Goal: Task Accomplishment & Management: Use online tool/utility

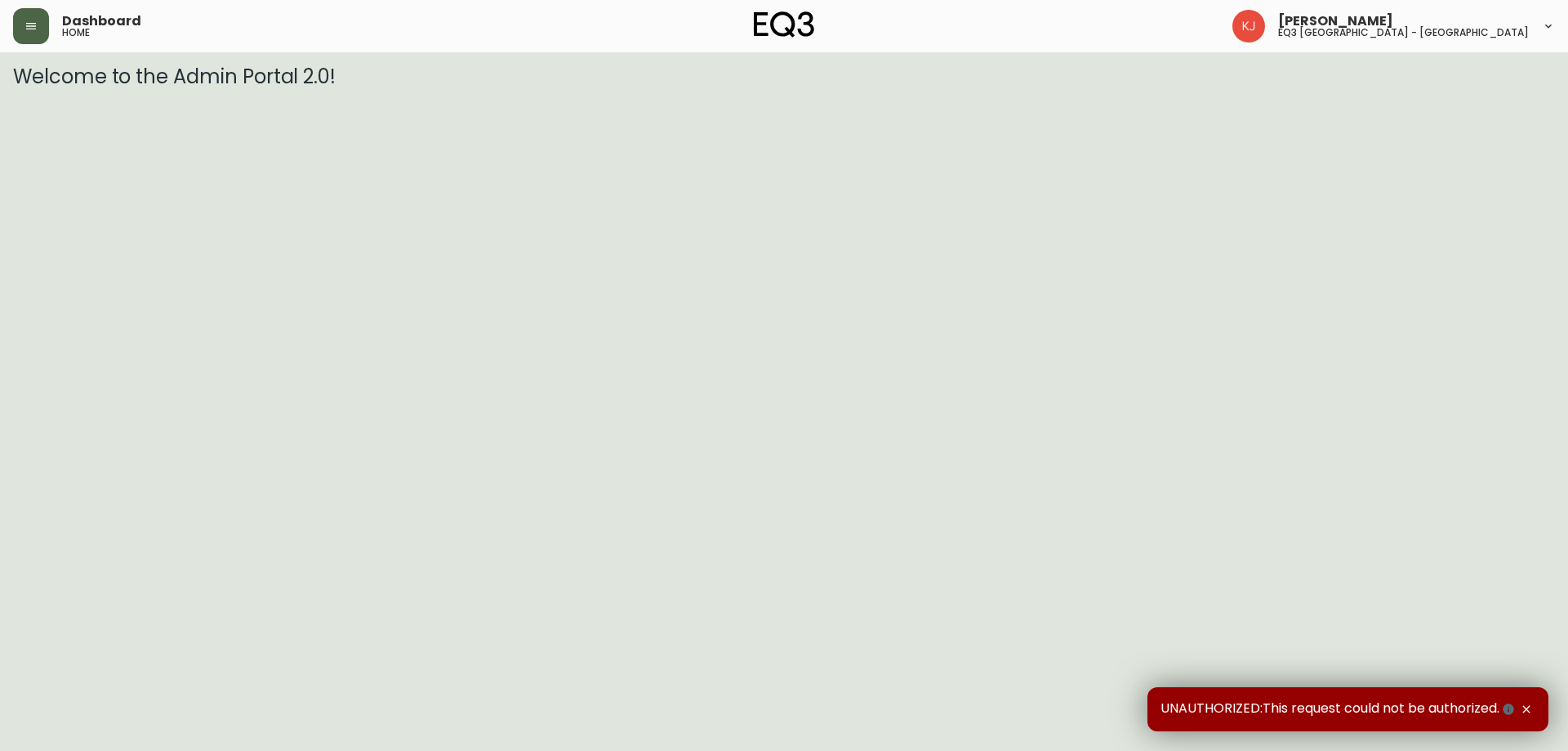
click at [38, 14] on button "button" at bounding box center [30, 26] width 36 height 36
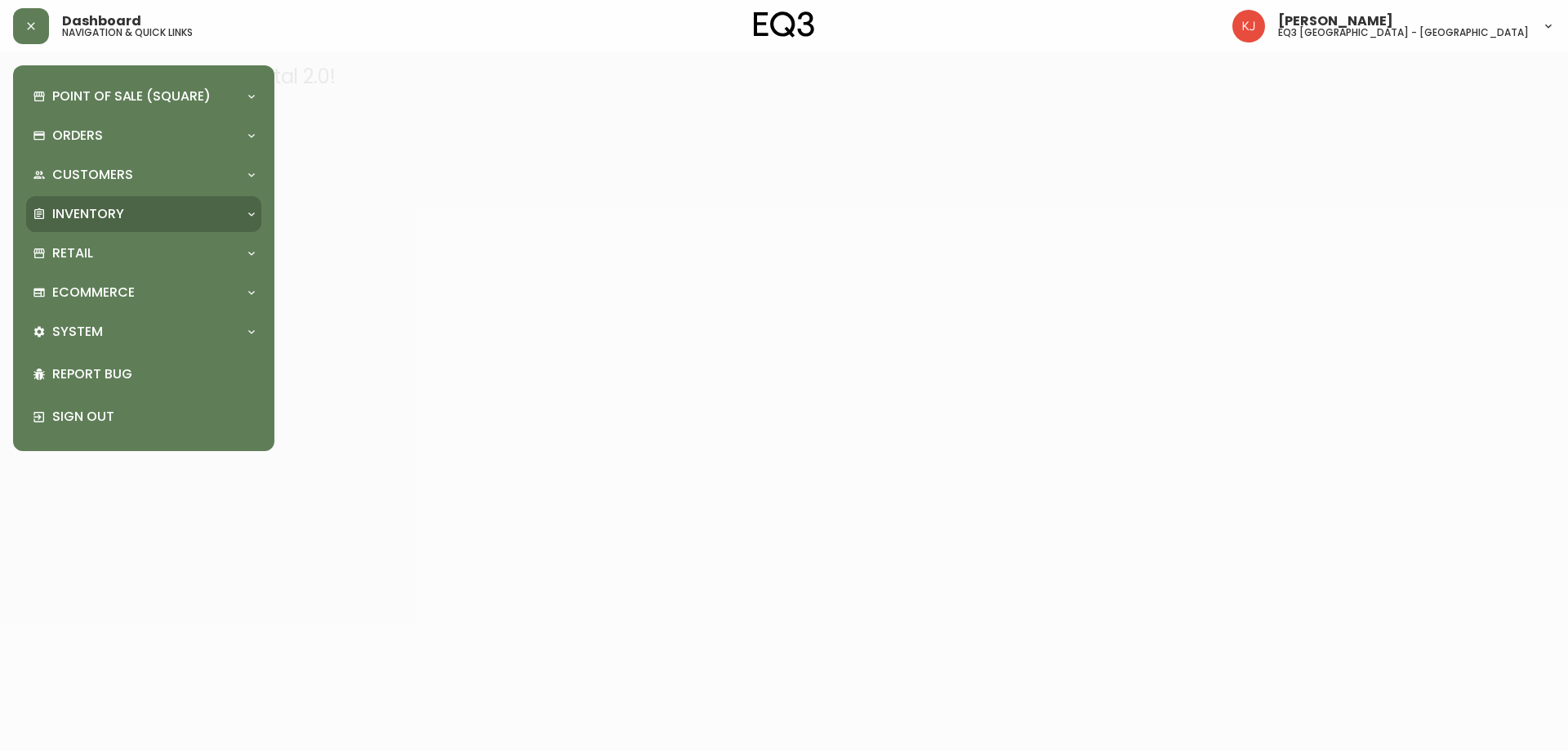
click at [123, 197] on div "Inventory" at bounding box center [144, 214] width 235 height 36
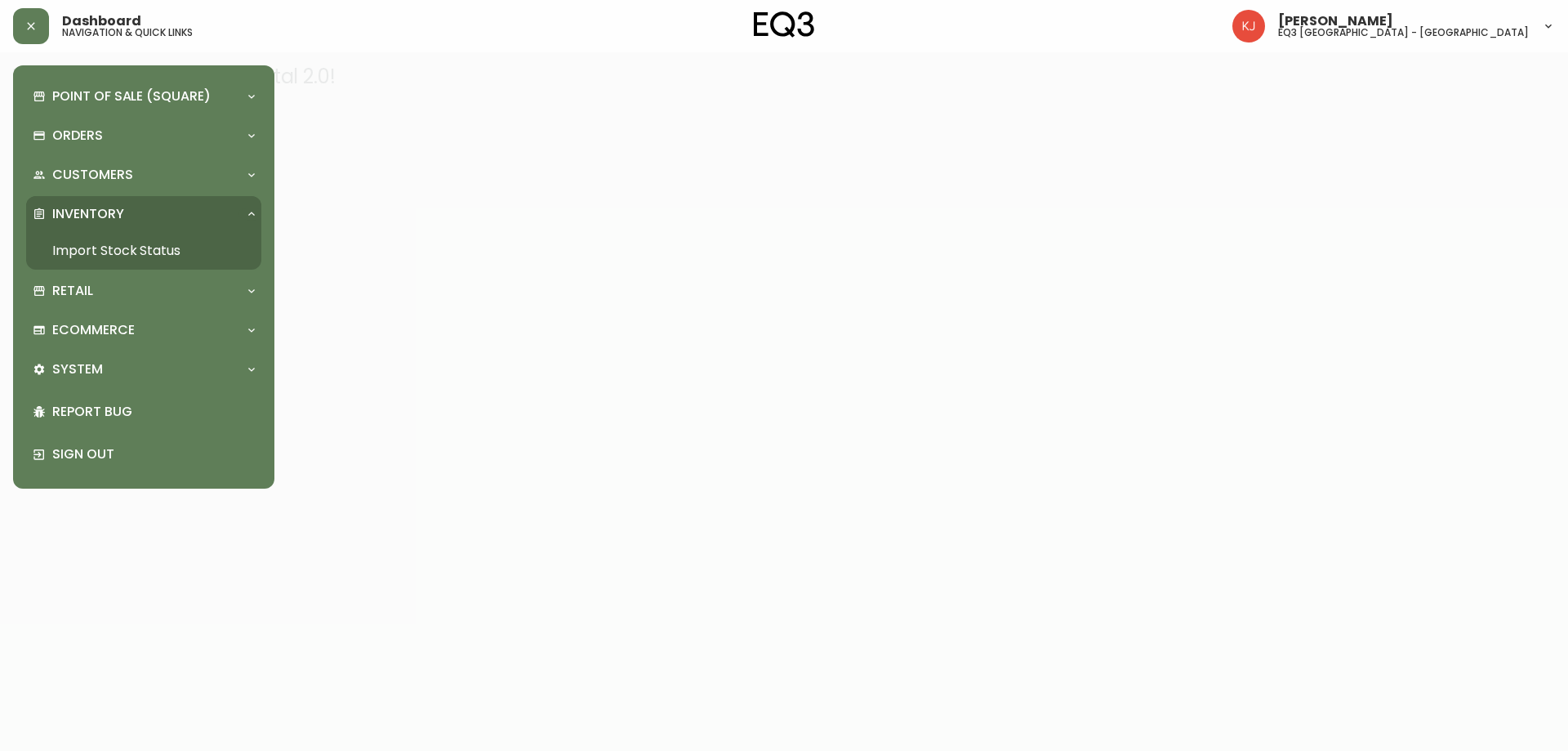
click at [147, 250] on link "Import Stock Status" at bounding box center [144, 250] width 235 height 37
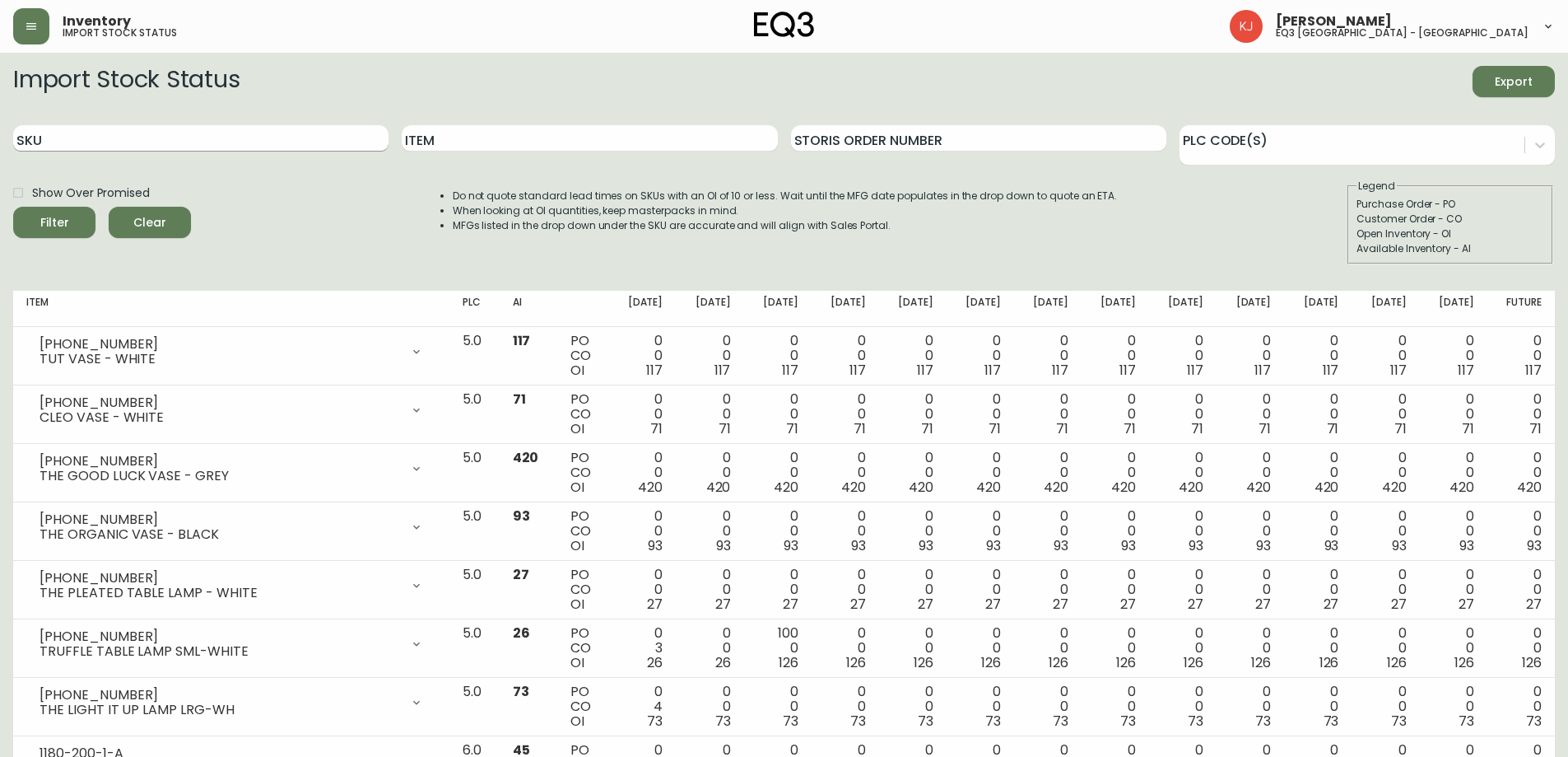
click at [187, 148] on input "SKU" at bounding box center [200, 138] width 376 height 26
type input "novah"
click at [13, 206] on button "Filter" at bounding box center [54, 222] width 83 height 32
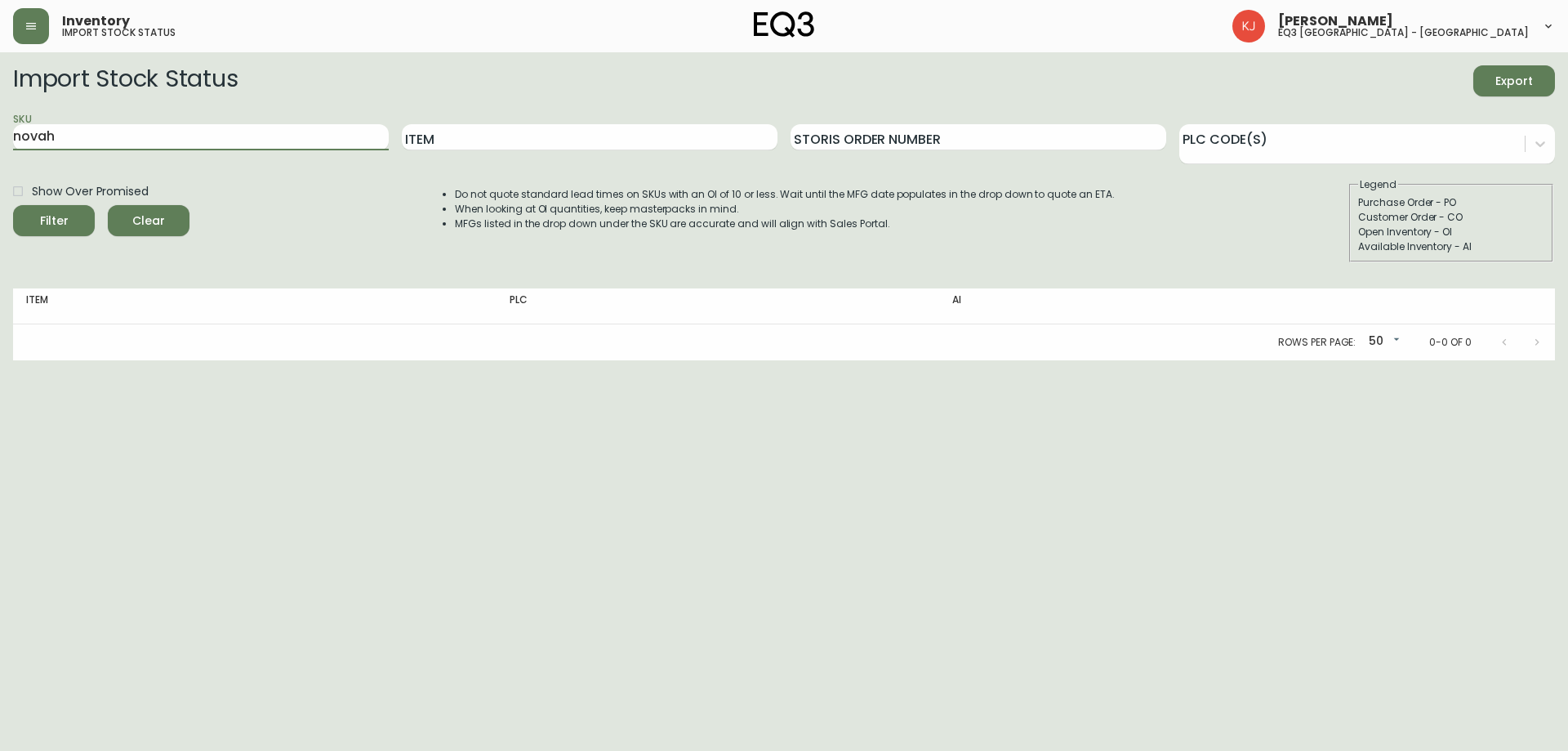
drag, startPoint x: 77, startPoint y: 134, endPoint x: 0, endPoint y: 144, distance: 77.6
click at [0, 144] on main "Import Stock Status Export SKU novah Item Storis Order Number PLC Code(s) Show …" at bounding box center [784, 206] width 1568 height 308
type input "Novah"
click at [13, 205] on button "Filter" at bounding box center [53, 220] width 82 height 31
drag, startPoint x: 207, startPoint y: 139, endPoint x: 0, endPoint y: 143, distance: 207.0
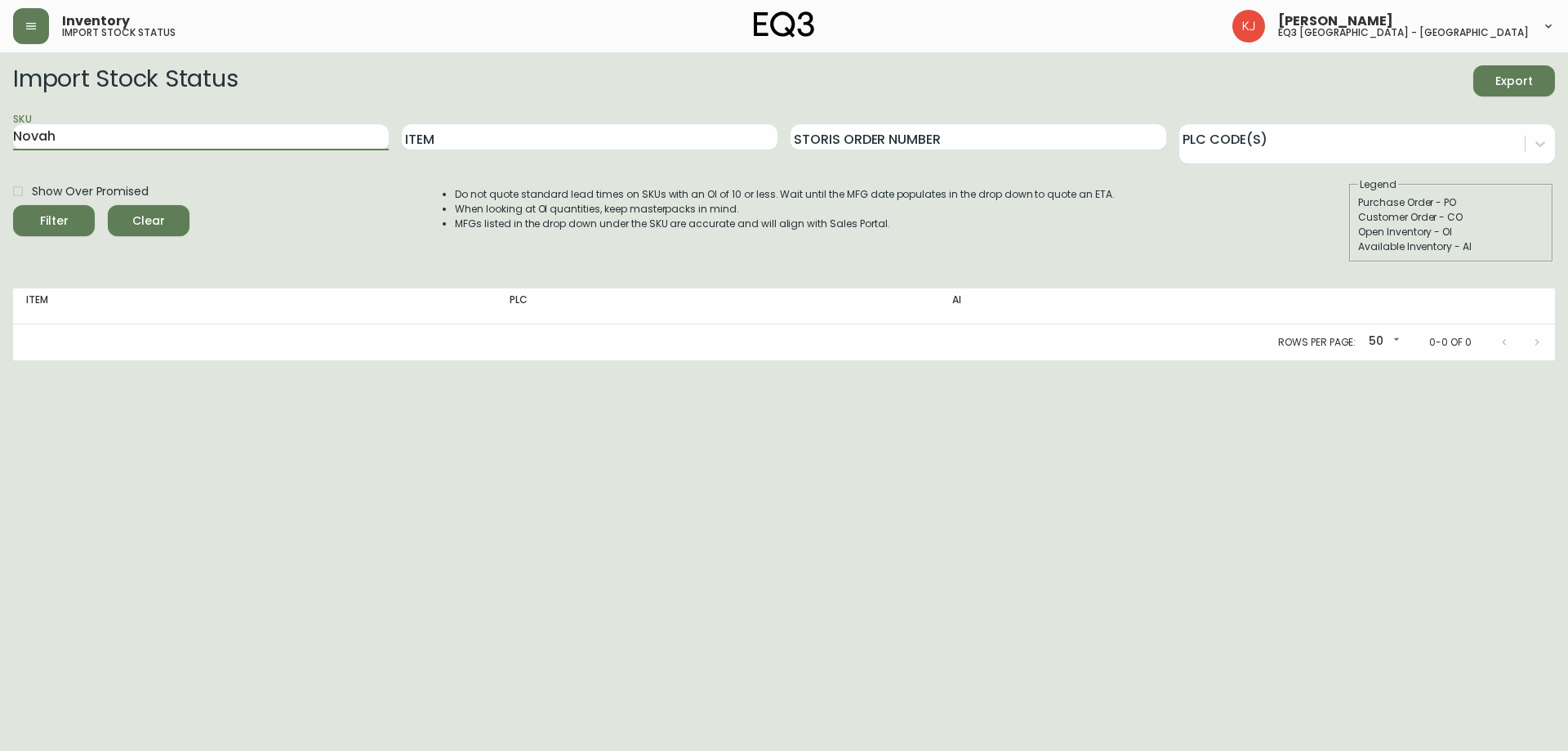
click at [0, 143] on main "Import Stock Status Export SKU Novah Item Storis Order Number PLC Code(s) Show …" at bounding box center [784, 206] width 1568 height 308
paste input "7220-300-5-A"
type input "7220-300-5-A"
click at [13, 205] on button "Filter" at bounding box center [53, 220] width 82 height 31
